Goal: Task Accomplishment & Management: Use online tool/utility

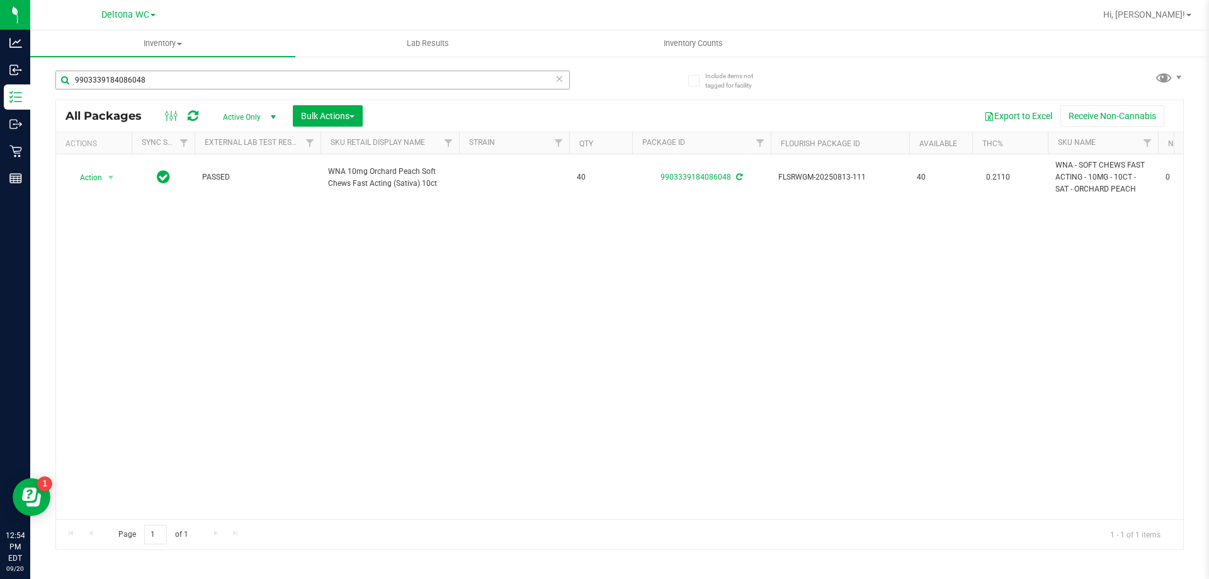
click at [174, 85] on div "9903339184086048" at bounding box center [312, 85] width 514 height 29
click at [171, 86] on input "9903339184086048" at bounding box center [312, 80] width 514 height 19
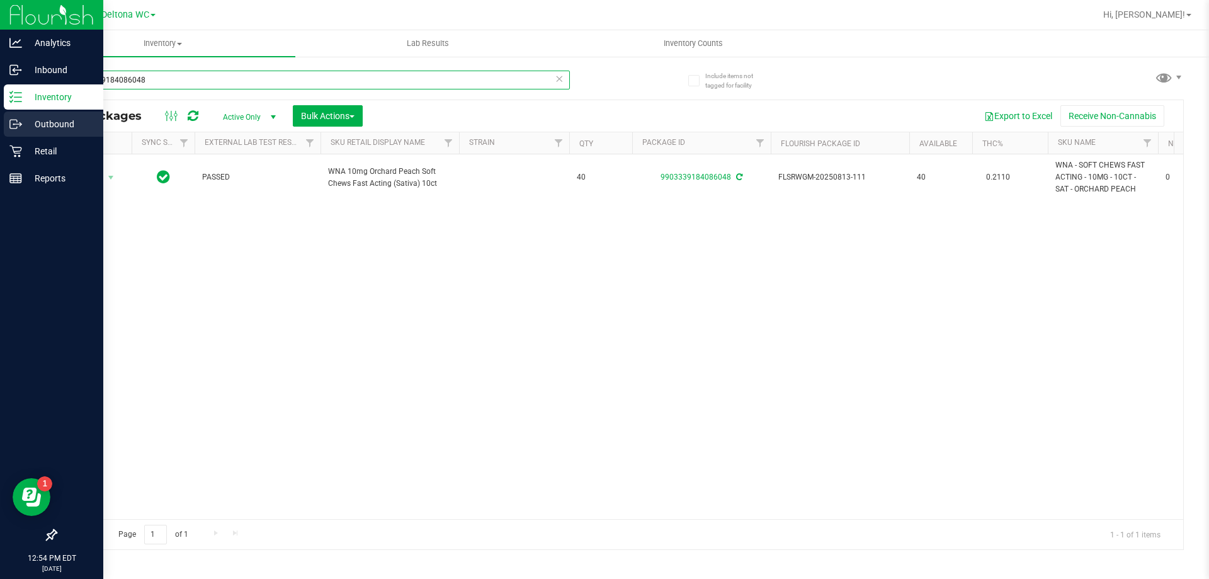
drag, startPoint x: 170, startPoint y: 84, endPoint x: 1, endPoint y: 124, distance: 174.0
click at [0, 123] on div "Analytics Inbound Inventory Outbound Retail Reports 12:54 PM EDT [DATE] 09/20 D…" at bounding box center [604, 289] width 1209 height 579
type input "6472454586490378"
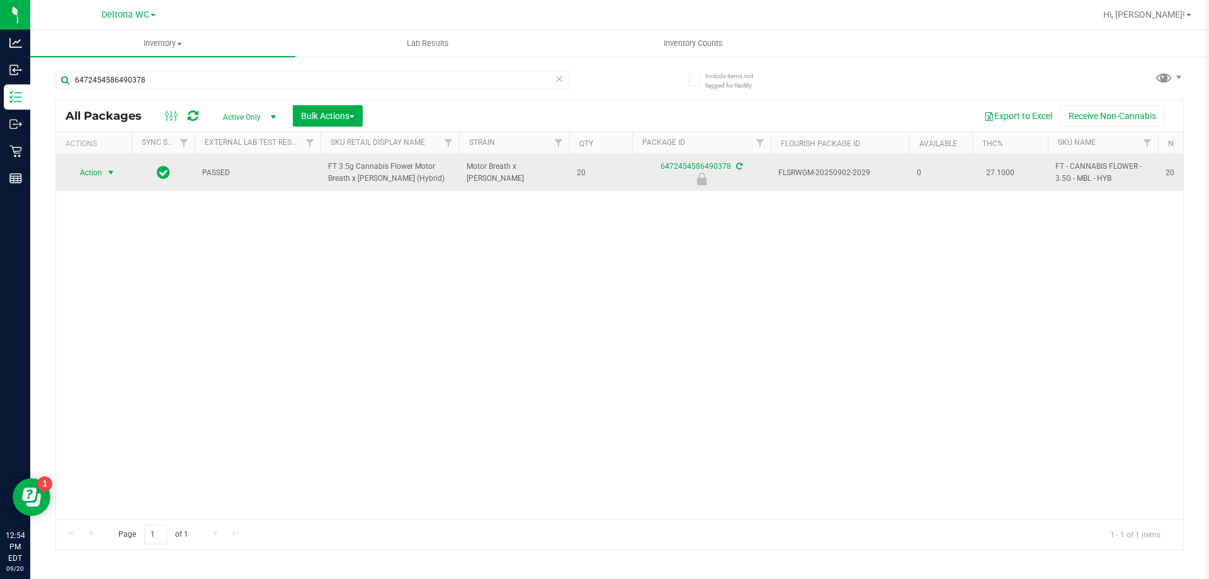
click at [98, 173] on span "Action" at bounding box center [86, 173] width 34 height 18
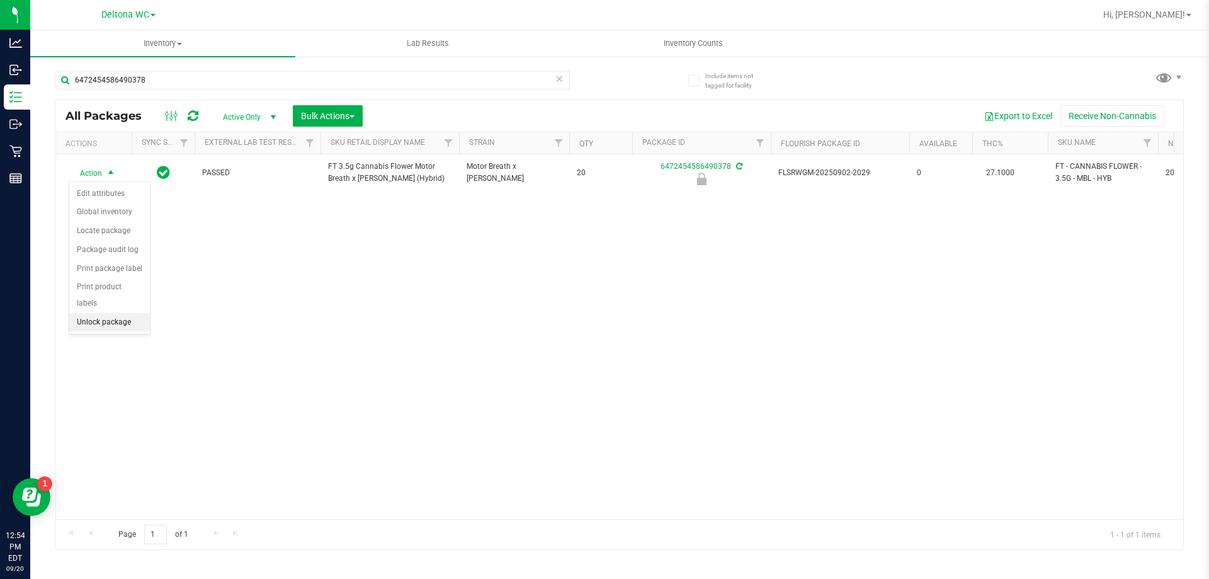
click at [125, 313] on li "Unlock package" at bounding box center [109, 322] width 81 height 19
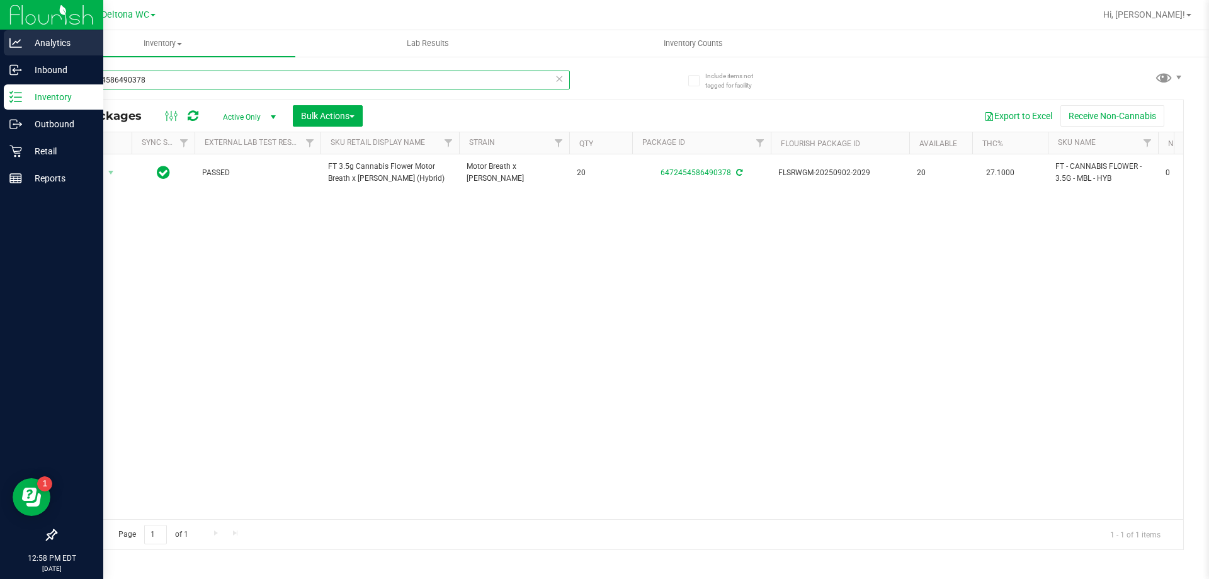
drag, startPoint x: 181, startPoint y: 81, endPoint x: 7, endPoint y: 38, distance: 179.8
click at [7, 38] on div "Analytics Inbound Inventory Outbound Retail Reports 12:58 PM EDT [DATE] 09/20 D…" at bounding box center [604, 289] width 1209 height 579
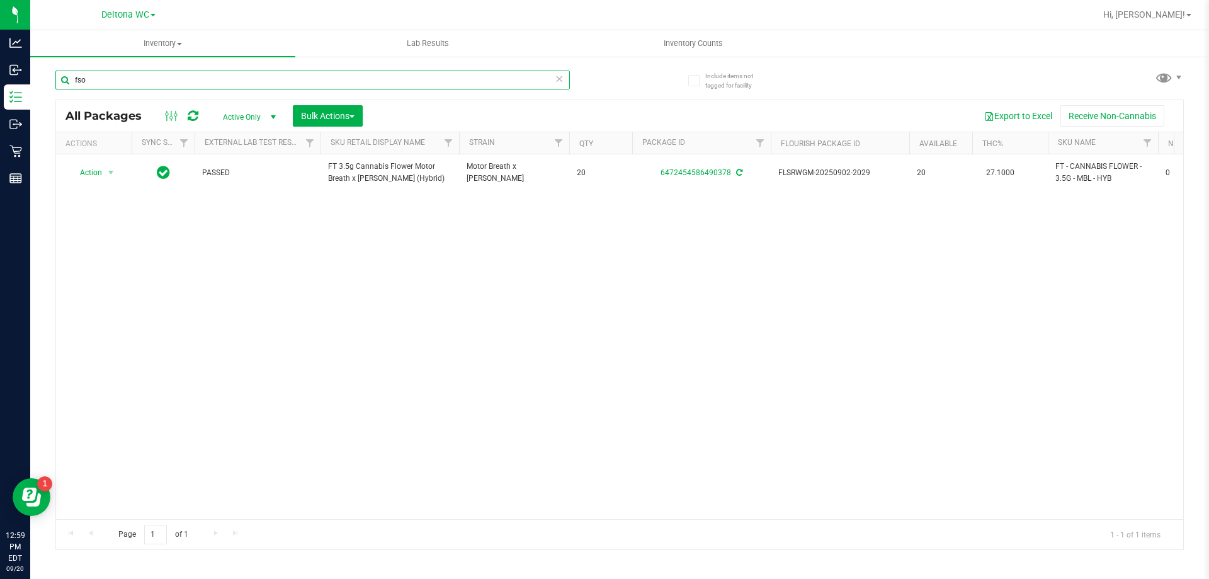
type input "fso"
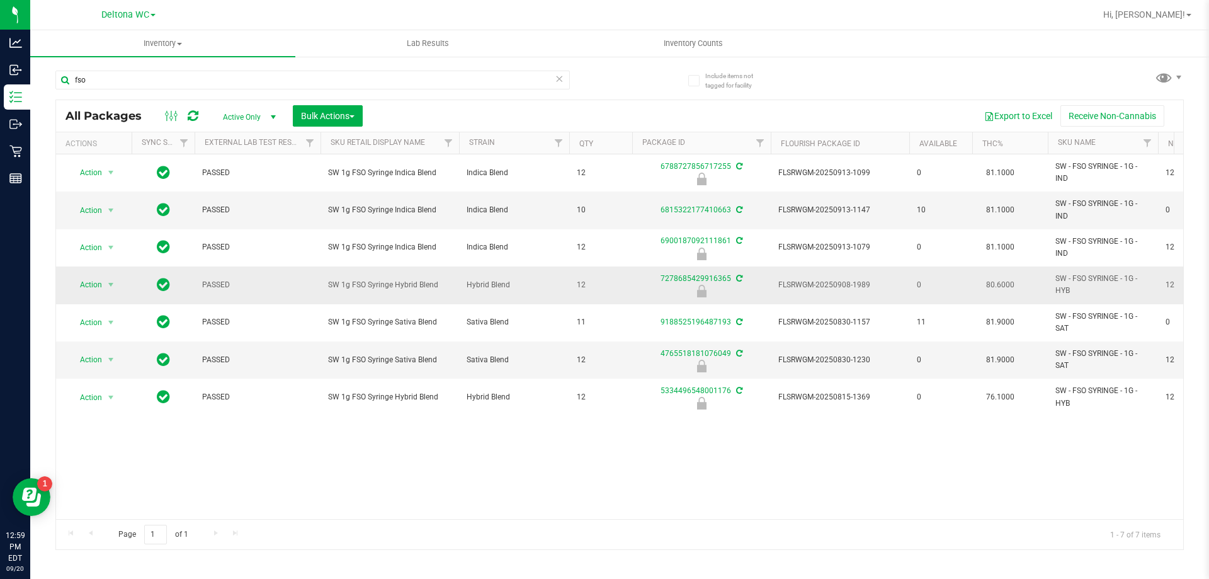
drag, startPoint x: 443, startPoint y: 280, endPoint x: 329, endPoint y: 283, distance: 114.6
click at [329, 283] on span "SW 1g FSO Syringe Hybrid Blend" at bounding box center [389, 285] width 123 height 12
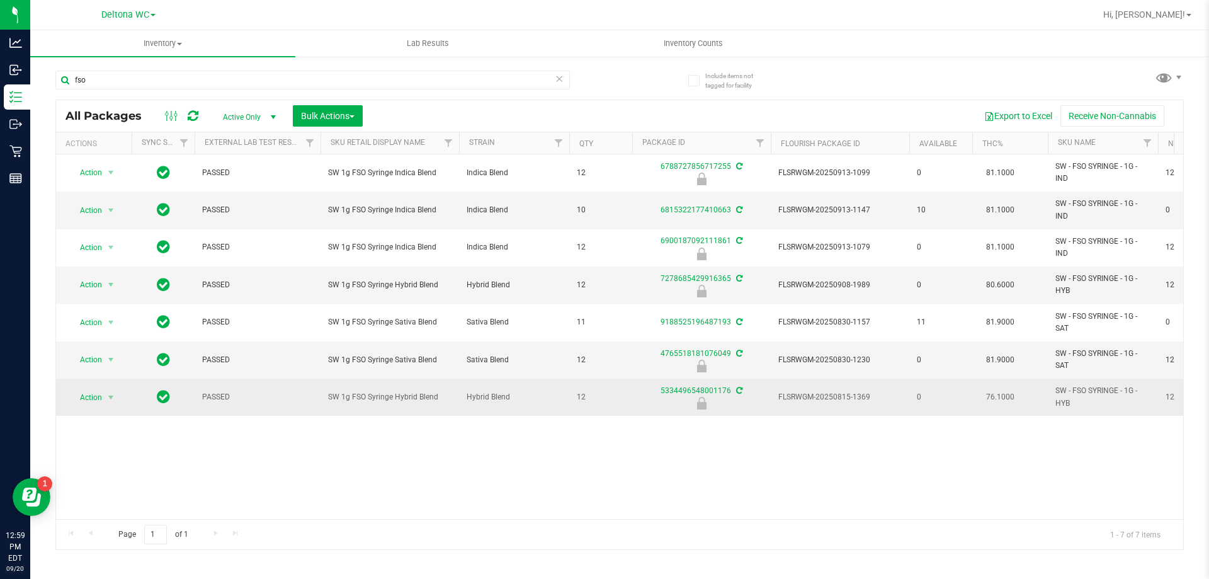
copy span "SW 1g FSO Syringe Hybrid Blend"
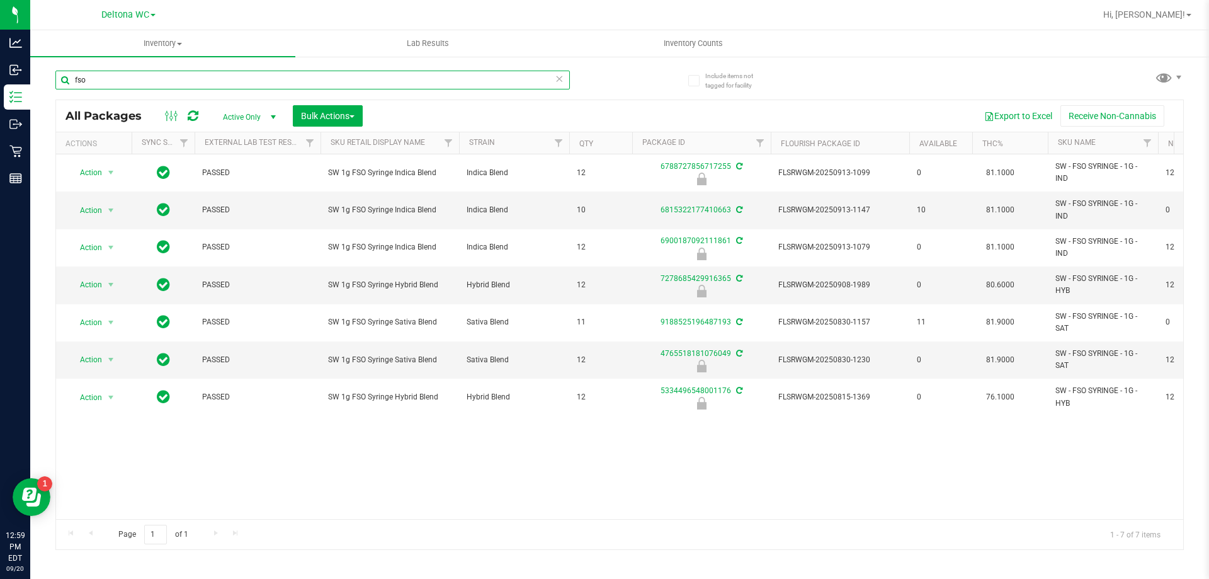
click at [352, 72] on input "fso" at bounding box center [312, 80] width 514 height 19
click at [349, 78] on input "fso" at bounding box center [312, 80] width 514 height 19
paste input "SW 1g FSO Syringe Hybrid Blend"
type input "SW 1g FSO Syringe Hybrid Blend"
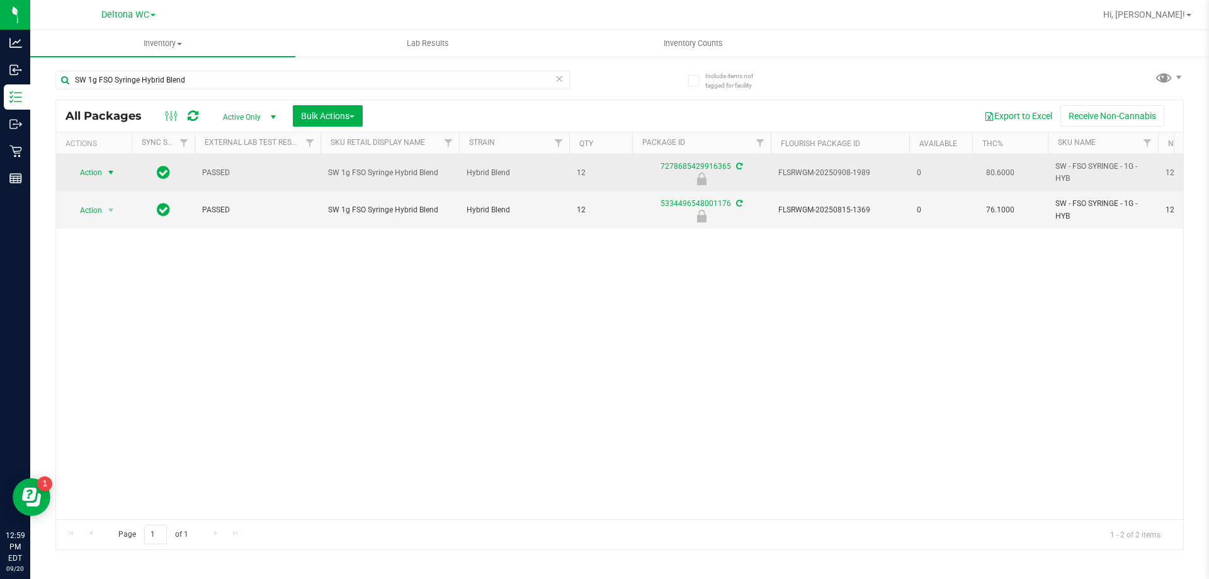
click at [105, 176] on span "Action" at bounding box center [94, 173] width 50 height 18
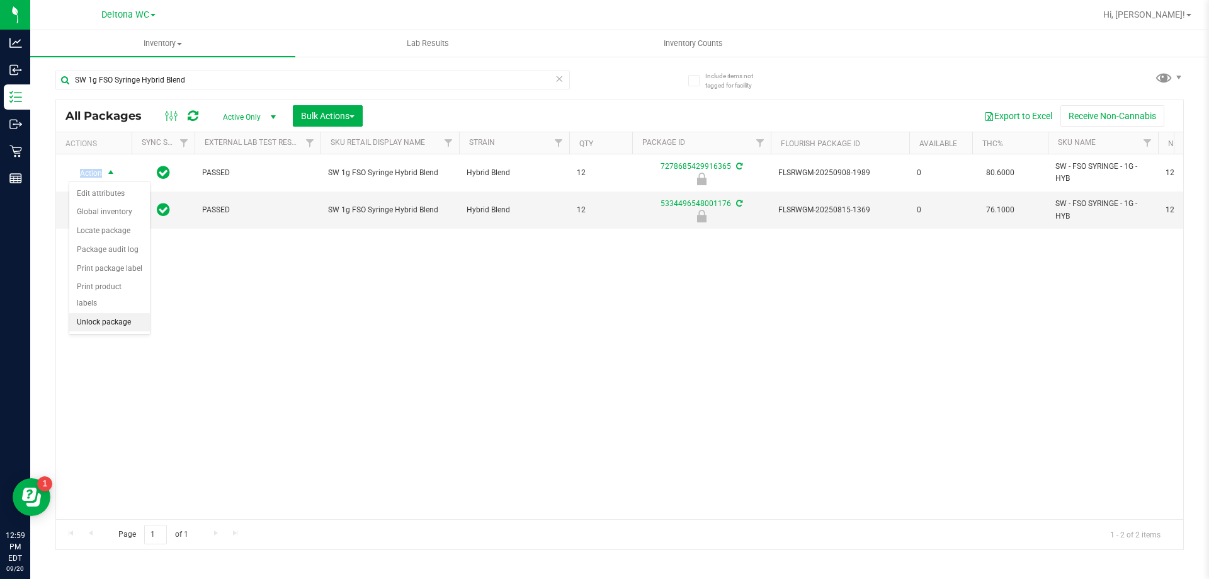
click at [125, 313] on li "Unlock package" at bounding box center [109, 322] width 81 height 19
